Goal: Book appointment/travel/reservation

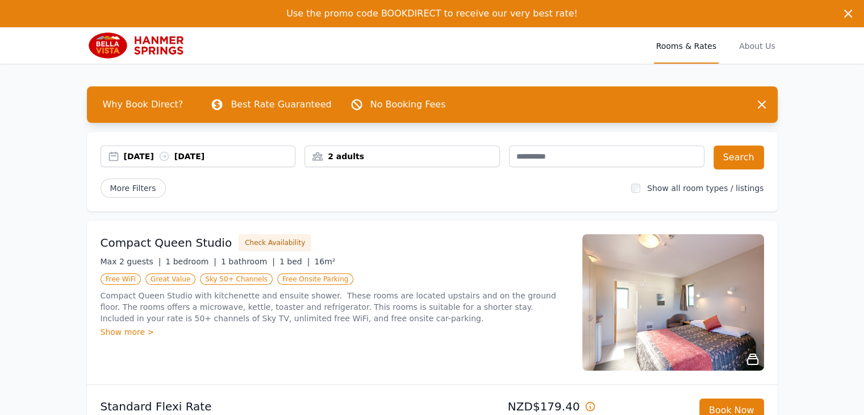
click at [155, 162] on div "[DATE] [DATE]" at bounding box center [198, 156] width 195 height 22
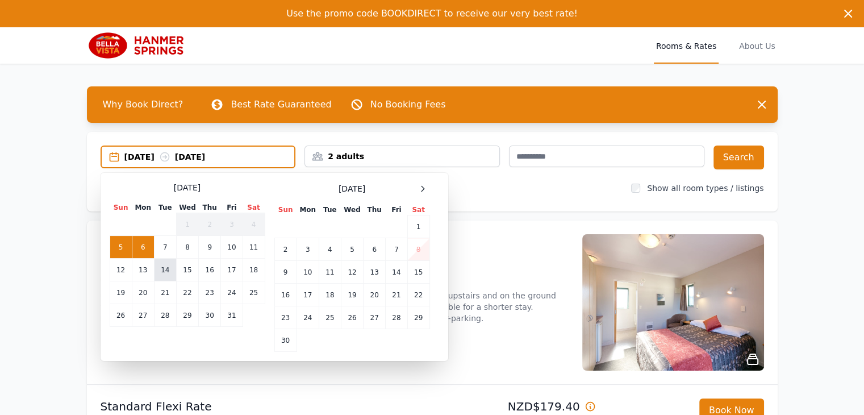
click at [166, 273] on td "14" at bounding box center [165, 269] width 22 height 23
click at [185, 273] on td "15" at bounding box center [187, 269] width 22 height 23
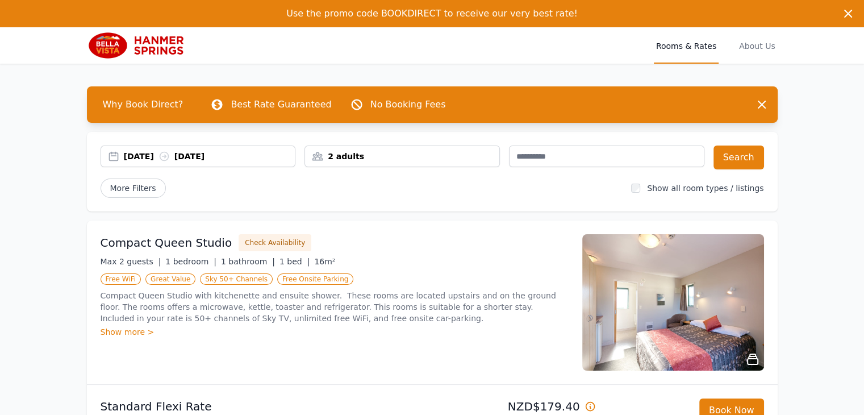
click at [233, 151] on div "[DATE] [DATE]" at bounding box center [210, 156] width 172 height 11
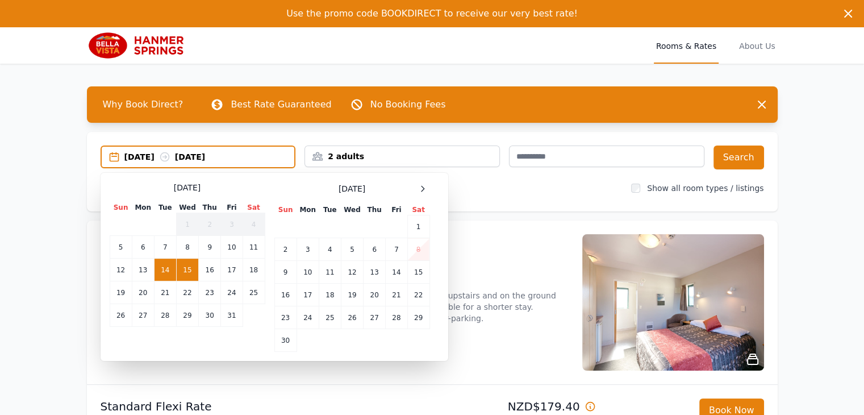
click at [174, 267] on td "14" at bounding box center [165, 269] width 22 height 23
click at [206, 269] on td "16" at bounding box center [210, 269] width 22 height 23
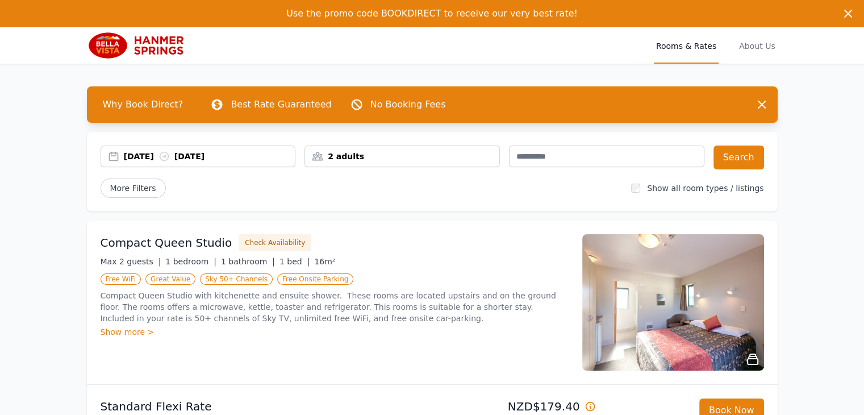
click at [402, 156] on div "2 adults" at bounding box center [402, 156] width 194 height 11
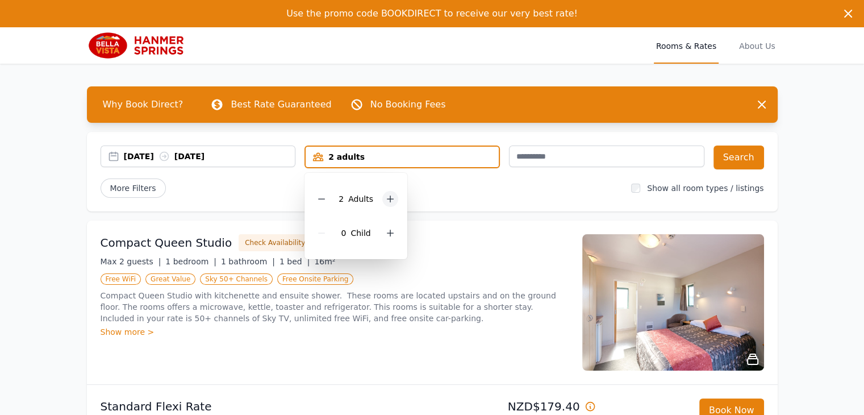
click at [392, 203] on icon at bounding box center [390, 198] width 9 height 9
click at [390, 235] on icon at bounding box center [390, 232] width 9 height 9
click at [510, 198] on div "[DATE] [DATE] 4 adults, 1 child [DEMOGRAPHIC_DATA] Adult s 1 Child Search More …" at bounding box center [432, 172] width 691 height 80
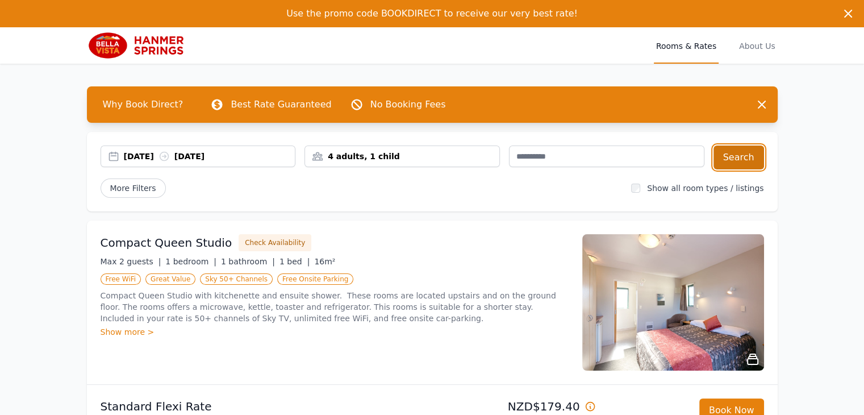
click at [734, 153] on button "Search" at bounding box center [738, 157] width 51 height 24
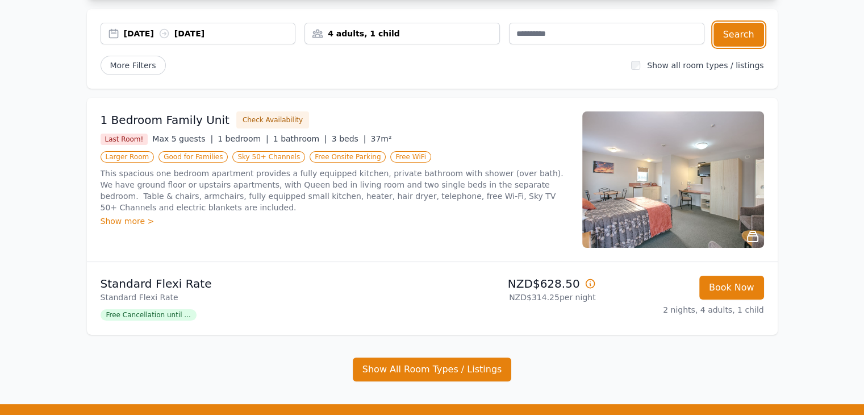
scroll to position [120, 0]
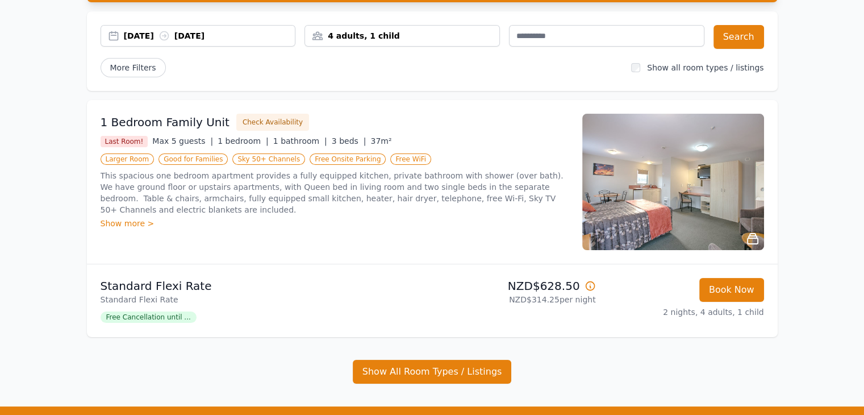
click at [133, 218] on div "Show more >" at bounding box center [335, 223] width 468 height 11
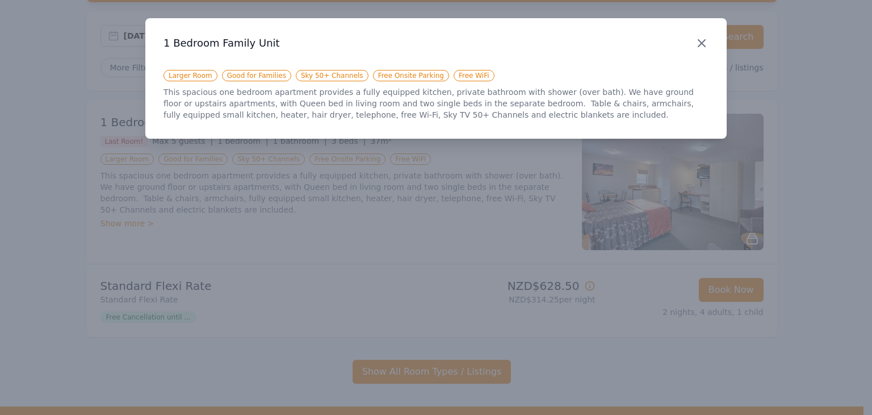
click at [703, 44] on icon "button" at bounding box center [702, 43] width 7 height 7
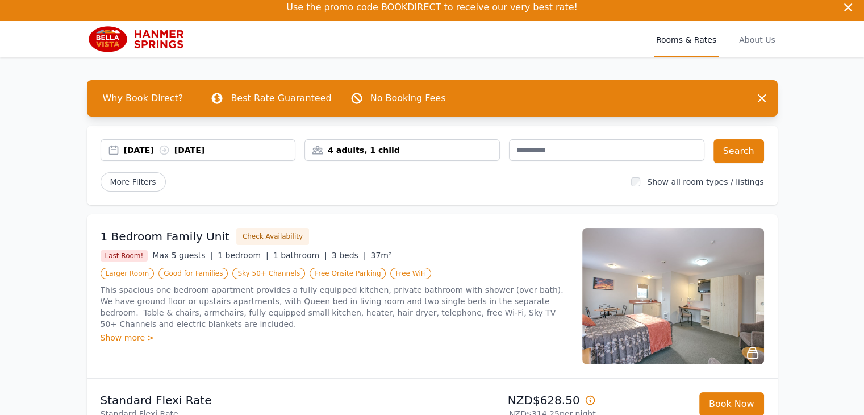
scroll to position [0, 0]
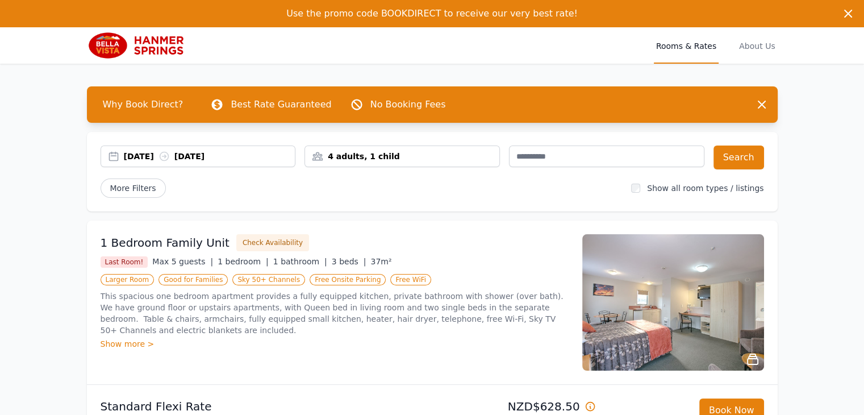
click at [354, 156] on div "4 adults, 1 child" at bounding box center [402, 156] width 194 height 11
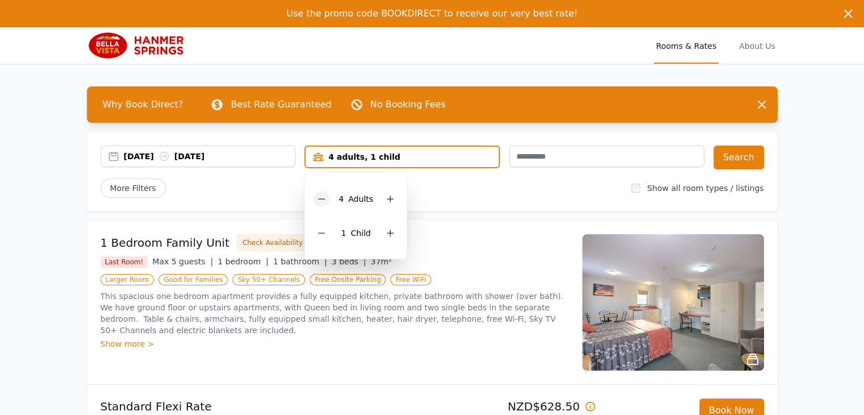
click at [323, 203] on icon at bounding box center [321, 198] width 9 height 9
click at [750, 161] on button "Search" at bounding box center [738, 157] width 51 height 24
